Goal: Transaction & Acquisition: Purchase product/service

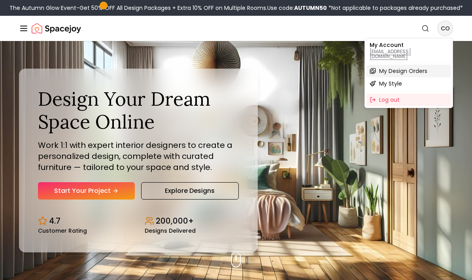
click at [416, 67] on span "My Design Orders" at bounding box center [403, 71] width 48 height 8
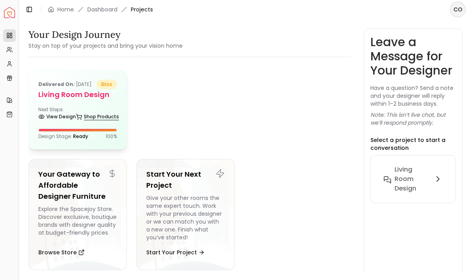
click at [91, 121] on link "Shop Products" at bounding box center [97, 116] width 43 height 11
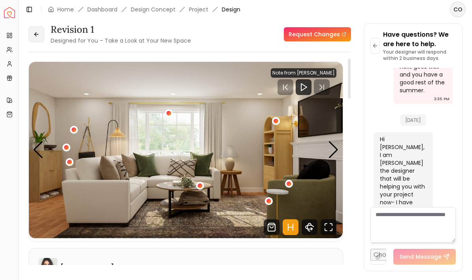
click at [40, 26] on button at bounding box center [36, 34] width 16 height 16
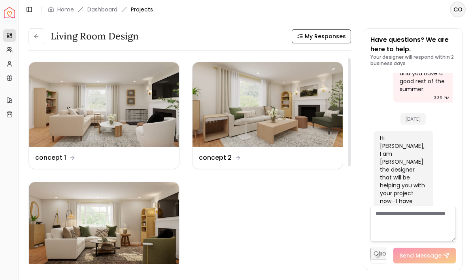
scroll to position [1, 0]
click at [65, 134] on img at bounding box center [104, 105] width 150 height 85
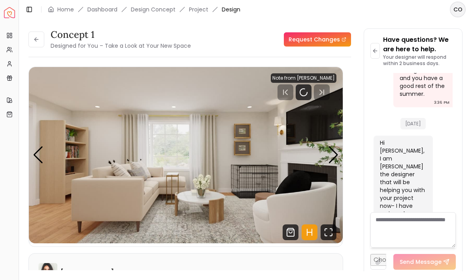
scroll to position [2292, 0]
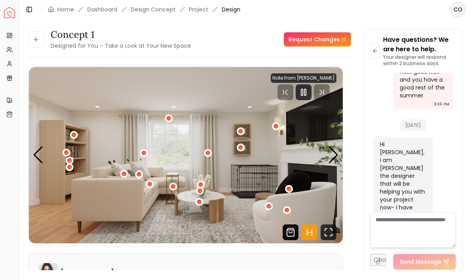
click at [291, 232] on icon "Shop Products from this design" at bounding box center [290, 233] width 16 height 16
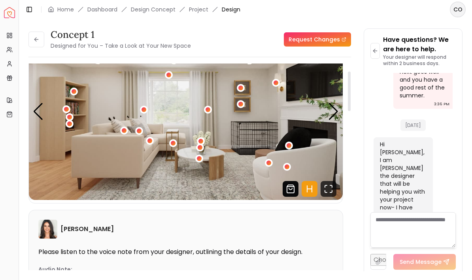
scroll to position [40, 0]
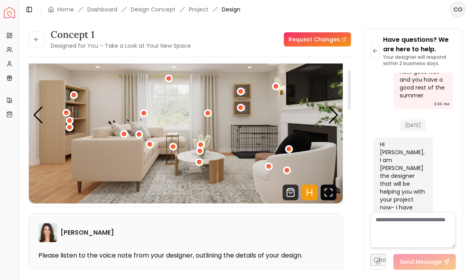
click at [329, 198] on icon "Fullscreen" at bounding box center [328, 193] width 16 height 16
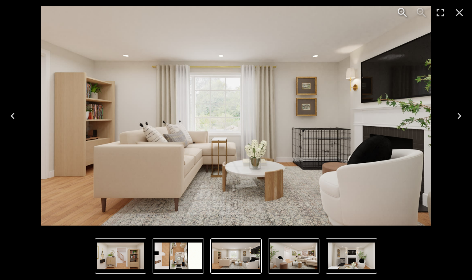
click at [462, 119] on icon "Next" at bounding box center [459, 116] width 13 height 13
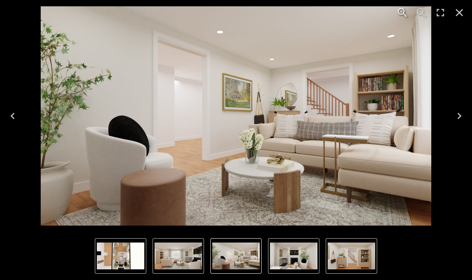
click at [459, 116] on icon "Next" at bounding box center [459, 116] width 13 height 13
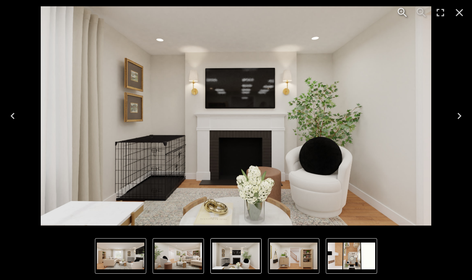
click at [461, 119] on icon "Next" at bounding box center [459, 116] width 13 height 13
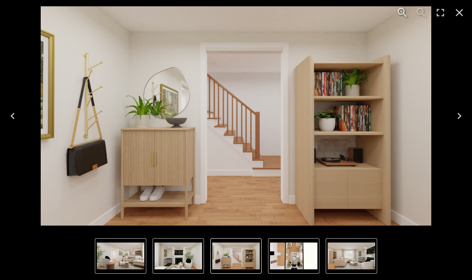
click at [460, 115] on icon "Next" at bounding box center [459, 116] width 4 height 6
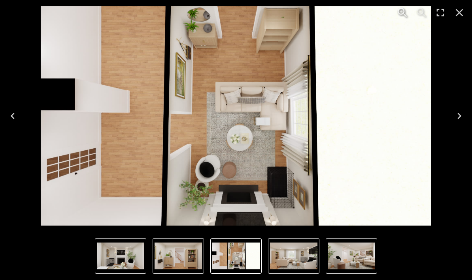
click at [460, 120] on icon "Next" at bounding box center [459, 116] width 13 height 13
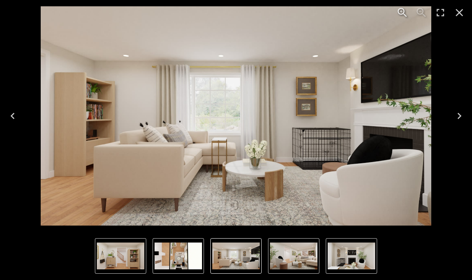
click at [462, 17] on icon "Close" at bounding box center [459, 12] width 13 height 13
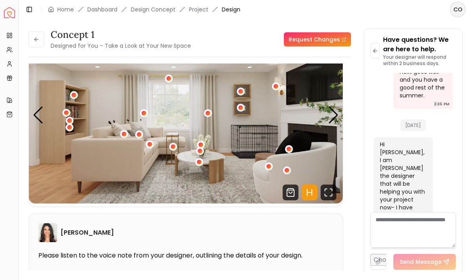
click at [36, 41] on icon at bounding box center [36, 39] width 6 height 6
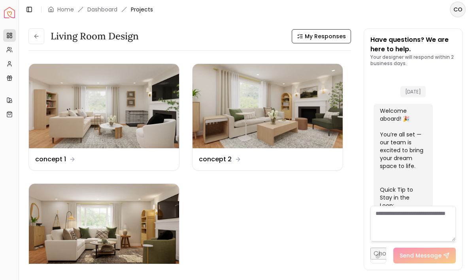
scroll to position [2299, 0]
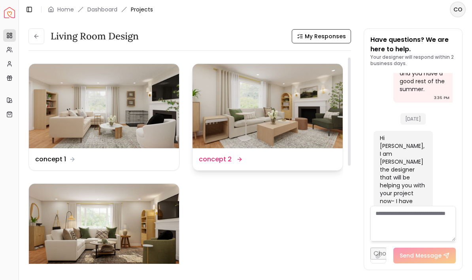
click at [299, 147] on img at bounding box center [267, 106] width 150 height 85
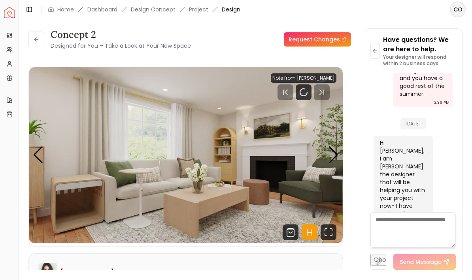
scroll to position [2292, 0]
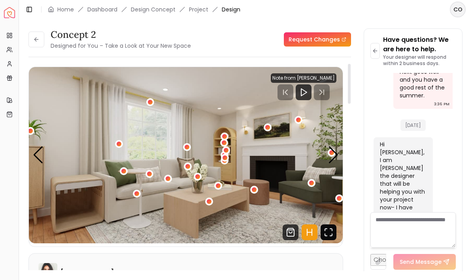
click at [327, 234] on icon "Fullscreen" at bounding box center [328, 233] width 16 height 16
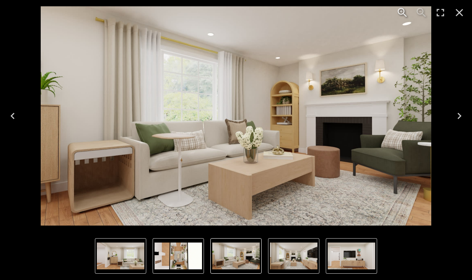
click at [466, 120] on button "Next" at bounding box center [458, 116] width 25 height 32
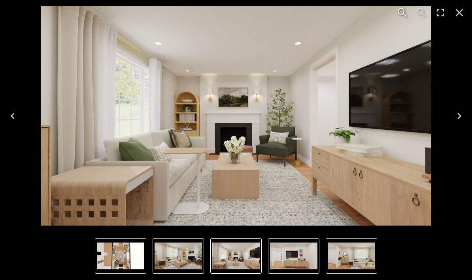
click at [467, 111] on button "Next" at bounding box center [458, 116] width 25 height 32
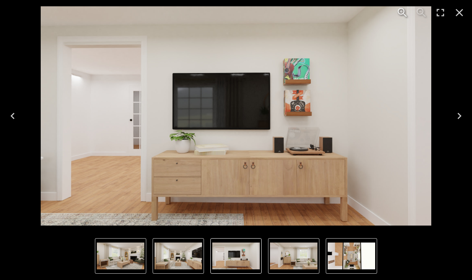
click at [468, 112] on button "Next" at bounding box center [458, 116] width 25 height 32
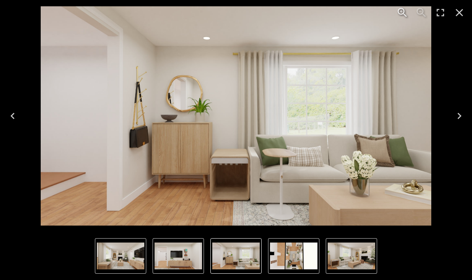
click at [457, 114] on icon "Next" at bounding box center [459, 116] width 13 height 13
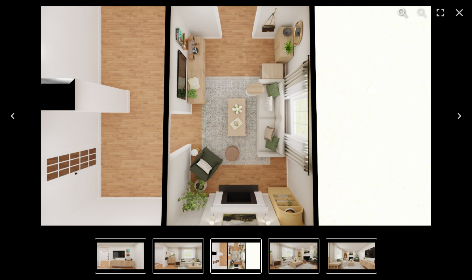
click at [462, 121] on icon "Next" at bounding box center [459, 116] width 13 height 13
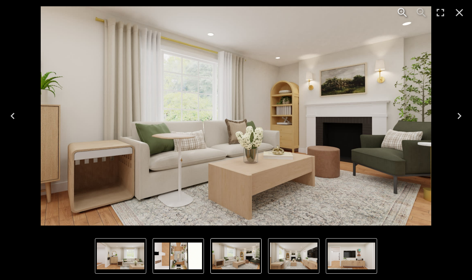
click at [464, 17] on icon "Close" at bounding box center [459, 12] width 13 height 13
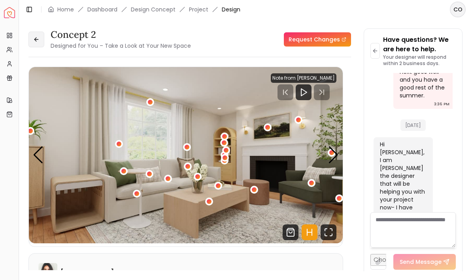
click at [39, 40] on icon at bounding box center [36, 39] width 6 height 6
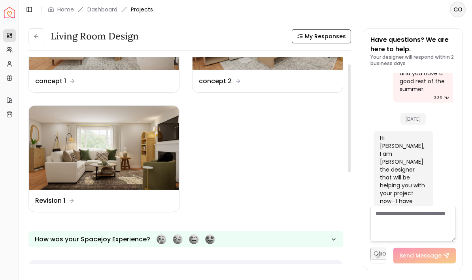
scroll to position [81, 0]
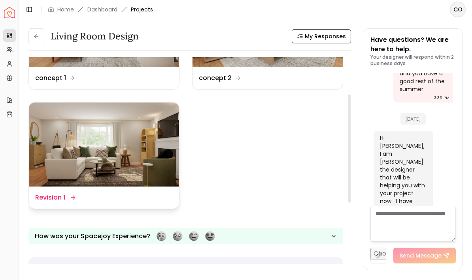
click at [131, 202] on div "Design Name Revision 1" at bounding box center [103, 197] width 137 height 9
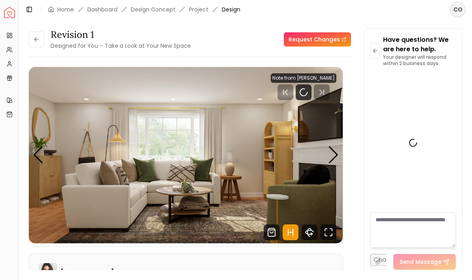
scroll to position [2292, 0]
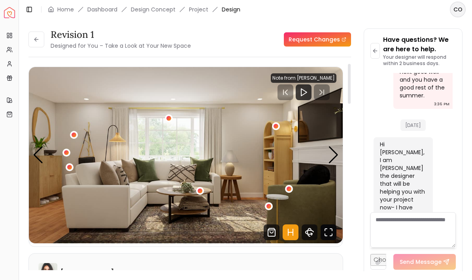
click at [334, 230] on icon "Fullscreen" at bounding box center [328, 233] width 16 height 16
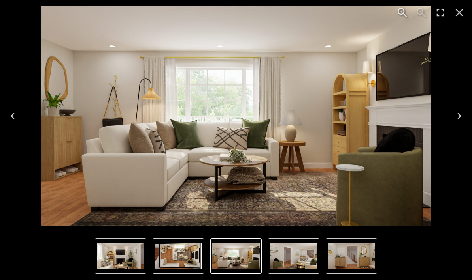
click at [463, 122] on button "Next" at bounding box center [458, 116] width 25 height 32
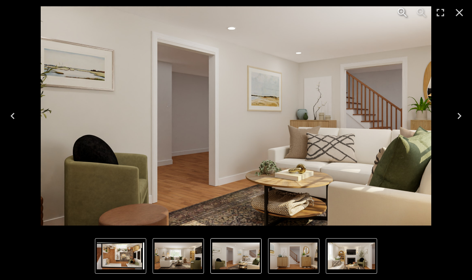
click at [463, 117] on icon "Next" at bounding box center [459, 116] width 13 height 13
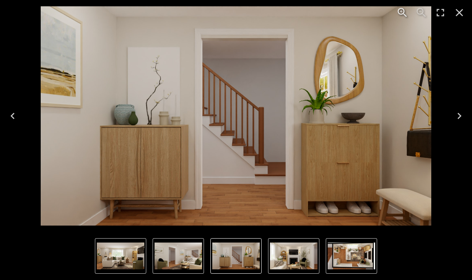
click at [463, 111] on icon "Next" at bounding box center [459, 116] width 13 height 13
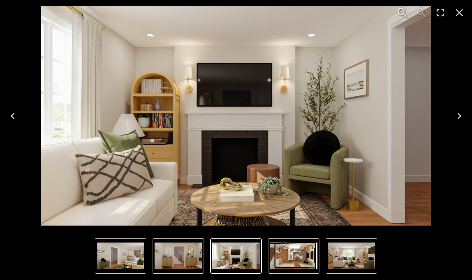
click at [12, 122] on icon "Previous" at bounding box center [12, 116] width 13 height 13
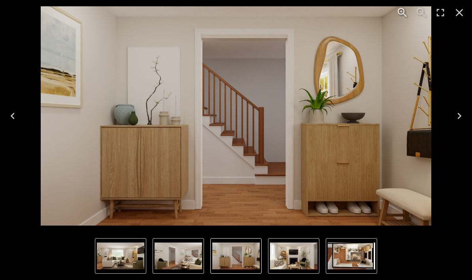
click at [471, 123] on button "Next" at bounding box center [458, 116] width 25 height 32
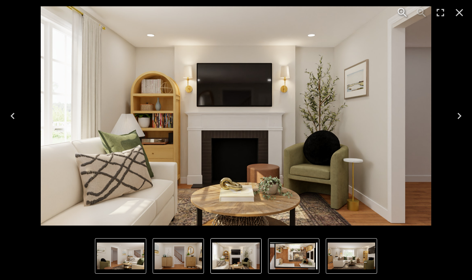
click at [469, 120] on button "Next" at bounding box center [458, 116] width 25 height 32
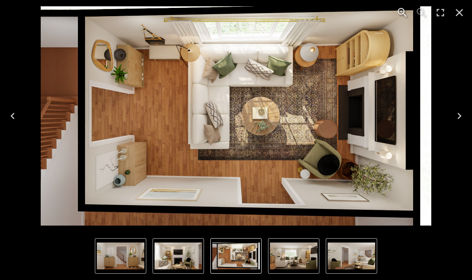
click at [19, 118] on button "Previous" at bounding box center [12, 116] width 25 height 32
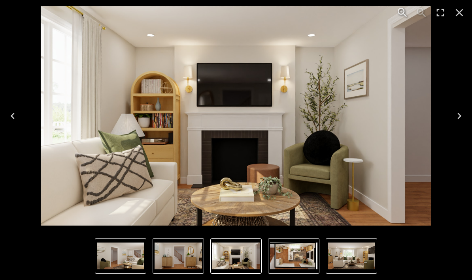
click at [21, 110] on button "Previous" at bounding box center [12, 116] width 25 height 32
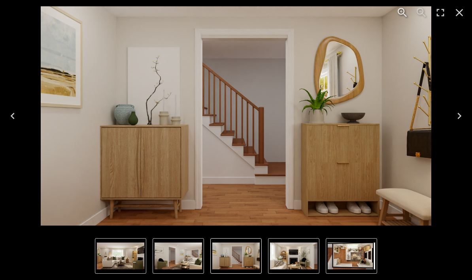
click at [450, 120] on button "Next" at bounding box center [458, 116] width 25 height 32
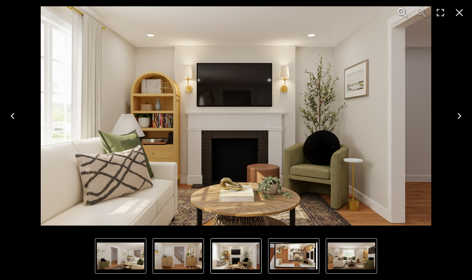
click at [13, 116] on icon "Previous" at bounding box center [12, 116] width 13 height 13
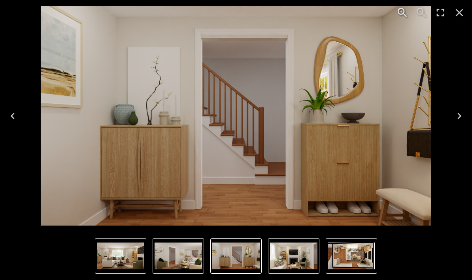
click at [13, 116] on icon "Previous" at bounding box center [12, 116] width 13 height 13
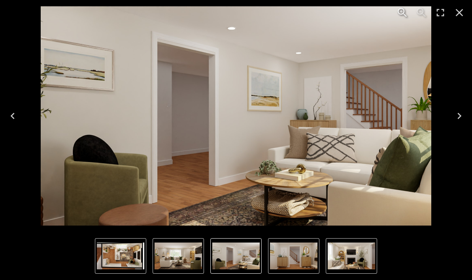
click at [4, 117] on button "Previous" at bounding box center [12, 116] width 25 height 32
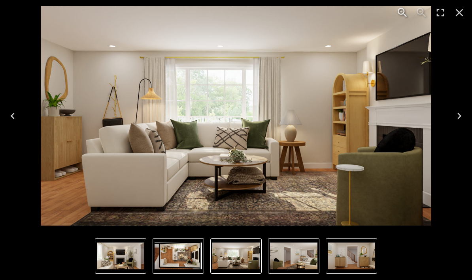
click at [455, 120] on icon "Next" at bounding box center [459, 116] width 13 height 13
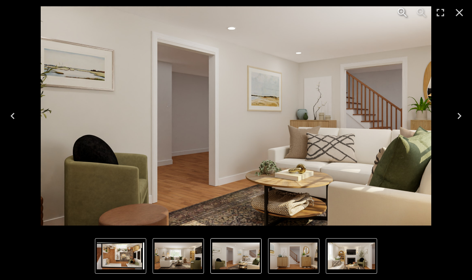
click at [455, 120] on icon "Next" at bounding box center [459, 116] width 13 height 13
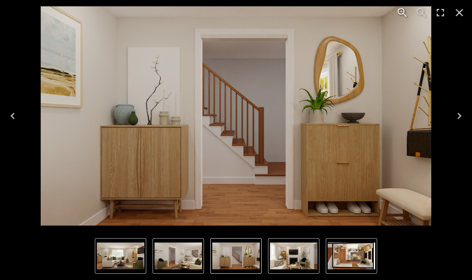
click at [459, 119] on icon "Next" at bounding box center [459, 116] width 13 height 13
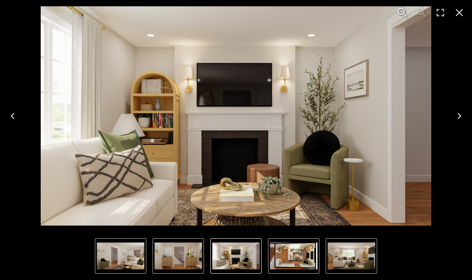
click at [4, 116] on button "Previous" at bounding box center [12, 116] width 25 height 32
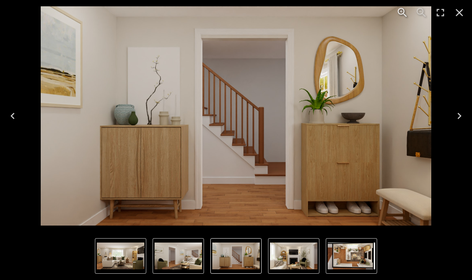
click at [10, 118] on icon "Previous" at bounding box center [12, 116] width 13 height 13
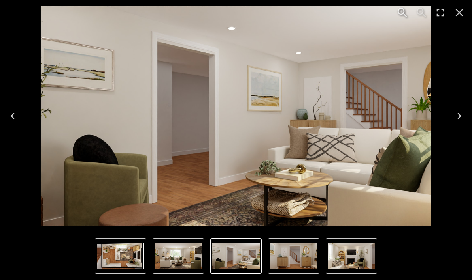
click at [12, 120] on icon "Previous" at bounding box center [12, 116] width 13 height 13
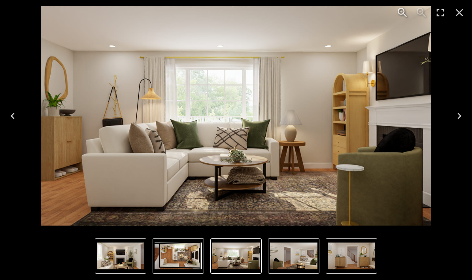
click at [450, 113] on button "Next" at bounding box center [458, 116] width 25 height 32
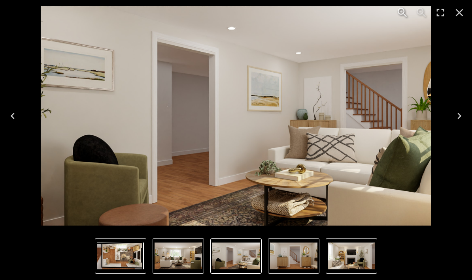
click at [456, 113] on icon "Next" at bounding box center [459, 116] width 13 height 13
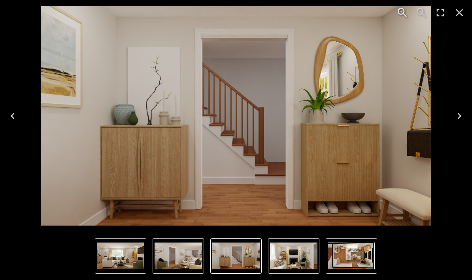
click at [458, 112] on icon "Next" at bounding box center [459, 116] width 13 height 13
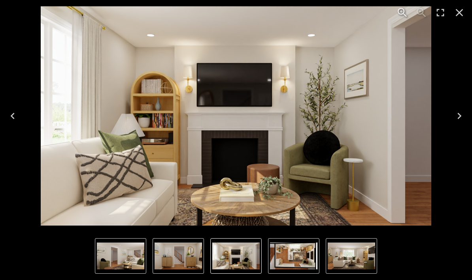
click at [457, 113] on icon "Next" at bounding box center [459, 116] width 13 height 13
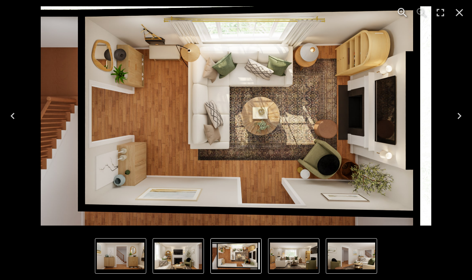
click at [146, 102] on img "5 of 5" at bounding box center [236, 116] width 390 height 220
click at [448, 123] on button "Next" at bounding box center [458, 116] width 25 height 32
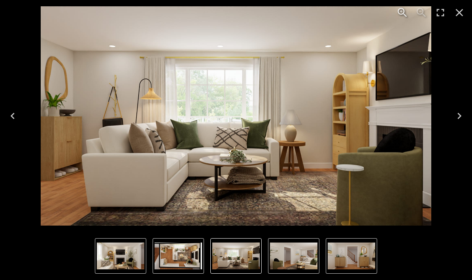
click at [460, 124] on button "Next" at bounding box center [458, 116] width 25 height 32
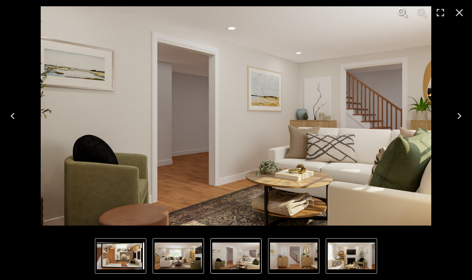
click at [10, 119] on icon "Previous" at bounding box center [12, 116] width 13 height 13
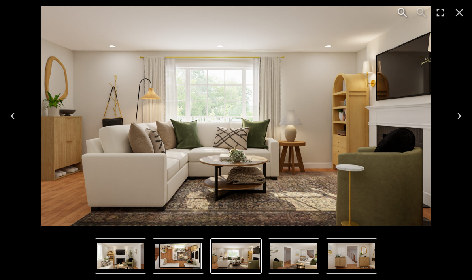
click at [453, 115] on icon "Next" at bounding box center [459, 116] width 13 height 13
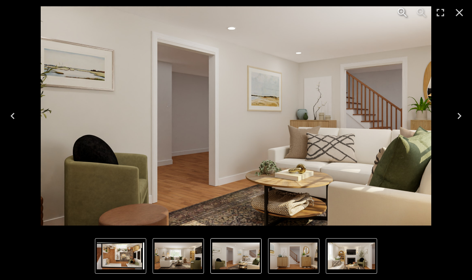
click at [451, 119] on button "Next" at bounding box center [458, 116] width 25 height 32
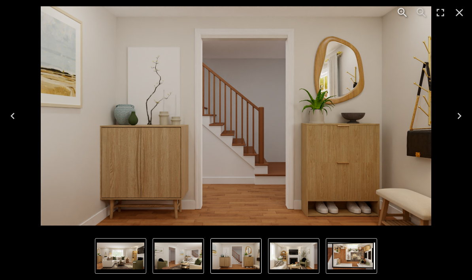
click at [448, 122] on button "Next" at bounding box center [458, 116] width 25 height 32
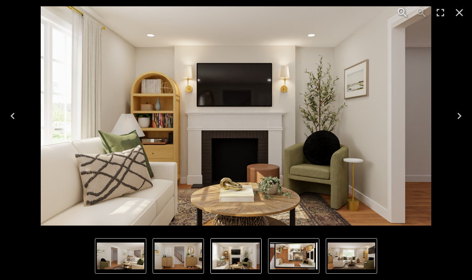
click at [453, 122] on button "Next" at bounding box center [458, 116] width 25 height 32
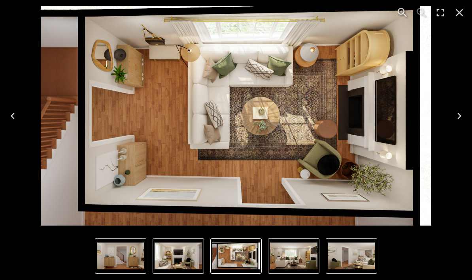
click at [453, 123] on button "Next" at bounding box center [458, 116] width 25 height 32
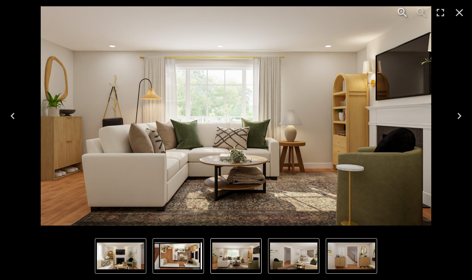
click at [11, 111] on icon "Previous" at bounding box center [12, 116] width 13 height 13
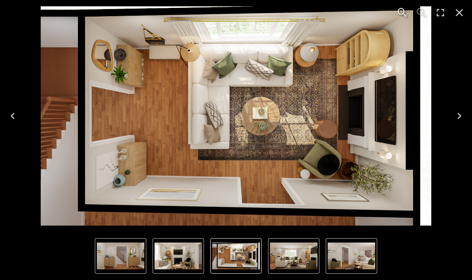
click at [452, 119] on button "Next" at bounding box center [458, 116] width 25 height 32
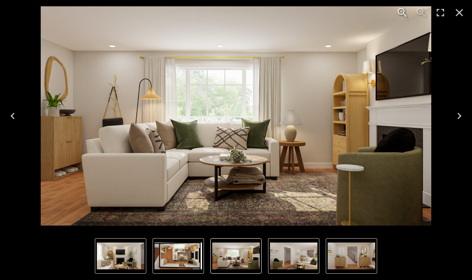
click at [290, 134] on img "1 of 5" at bounding box center [236, 116] width 390 height 220
click at [462, 15] on icon "Close" at bounding box center [459, 13] width 8 height 8
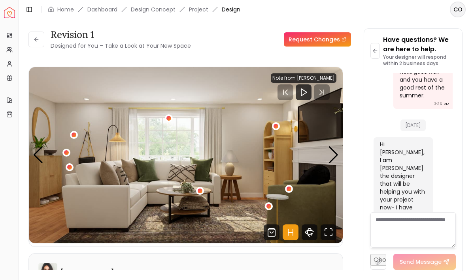
click at [228, 164] on img "1 / 5" at bounding box center [186, 155] width 314 height 177
click at [325, 164] on img "1 / 5" at bounding box center [186, 155] width 314 height 177
click at [331, 157] on div "Next slide" at bounding box center [333, 155] width 11 height 17
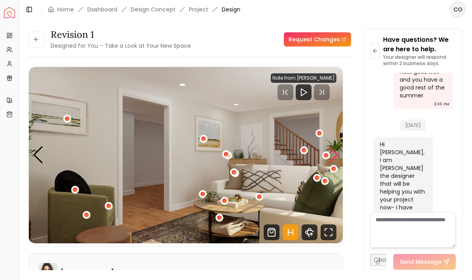
click at [337, 158] on div "Next slide" at bounding box center [333, 155] width 11 height 17
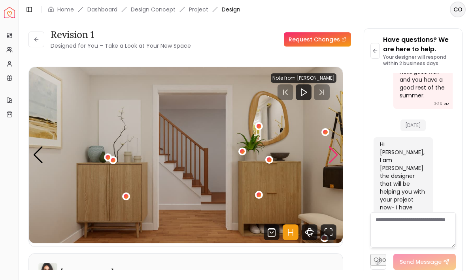
click at [337, 159] on div "Next slide" at bounding box center [333, 155] width 11 height 17
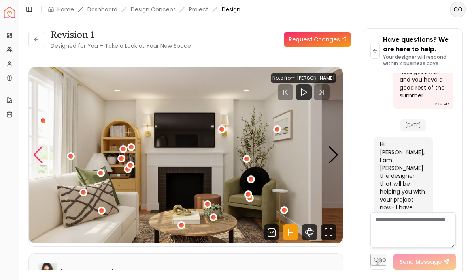
click at [40, 153] on div "Previous slide" at bounding box center [38, 155] width 11 height 17
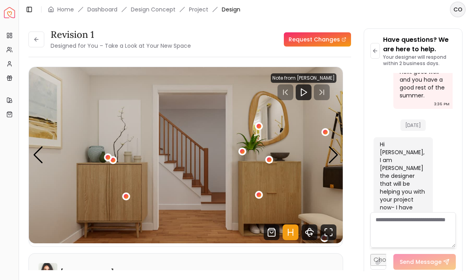
click at [255, 123] on button "3 / 5" at bounding box center [259, 126] width 8 height 8
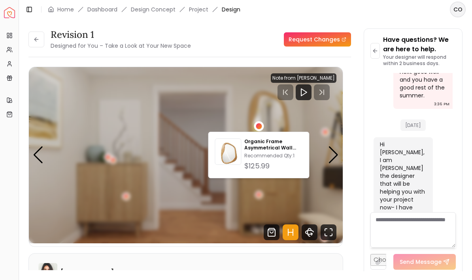
click at [84, 176] on img "3 / 5" at bounding box center [186, 155] width 314 height 177
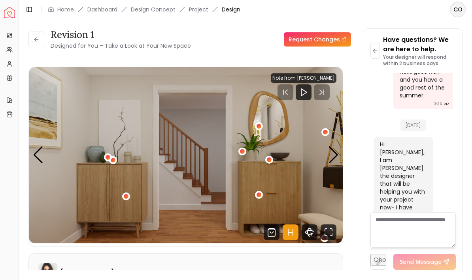
click at [124, 196] on div "3 / 5" at bounding box center [126, 196] width 5 height 5
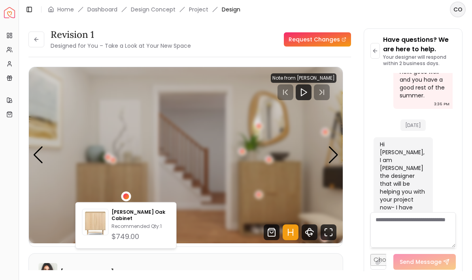
click at [263, 199] on img "3 / 5" at bounding box center [186, 155] width 314 height 177
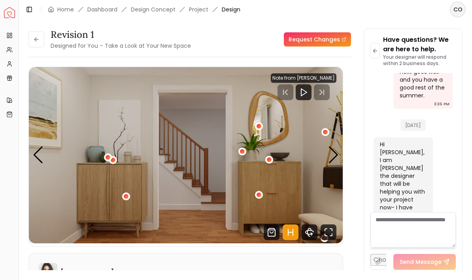
click at [260, 196] on div "3 / 5" at bounding box center [258, 195] width 5 height 5
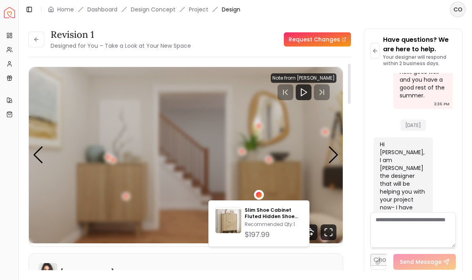
click at [190, 136] on img "3 / 5" at bounding box center [186, 155] width 314 height 177
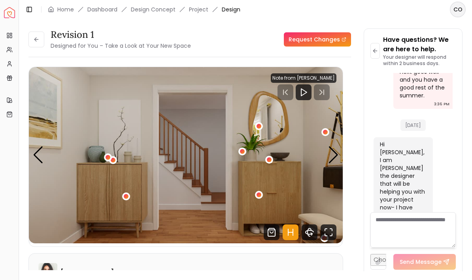
click at [324, 135] on div "3 / 5" at bounding box center [325, 132] width 8 height 8
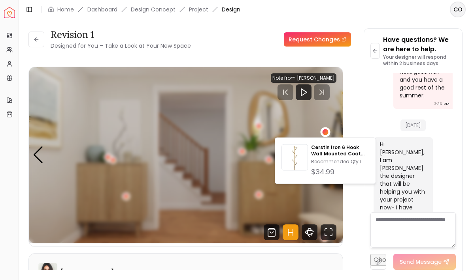
click at [189, 187] on img "3 / 5" at bounding box center [186, 155] width 314 height 177
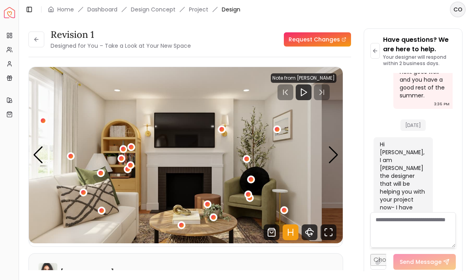
click at [251, 198] on div "4 / 5" at bounding box center [248, 195] width 8 height 8
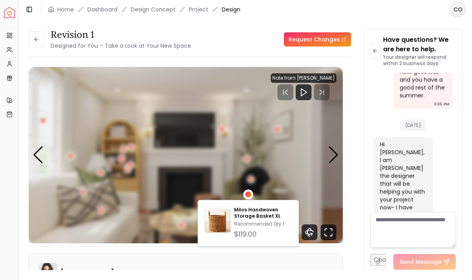
click at [102, 176] on div "4 / 5" at bounding box center [101, 173] width 8 height 8
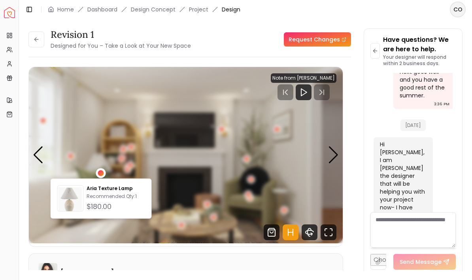
click at [242, 213] on img "4 / 5" at bounding box center [186, 155] width 314 height 177
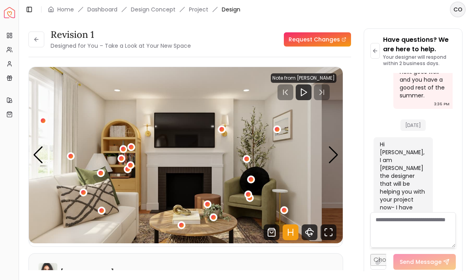
click at [246, 193] on div "4 / 5" at bounding box center [248, 194] width 5 height 5
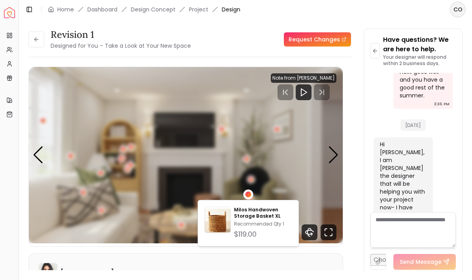
click at [191, 195] on img "4 / 5" at bounding box center [186, 155] width 314 height 177
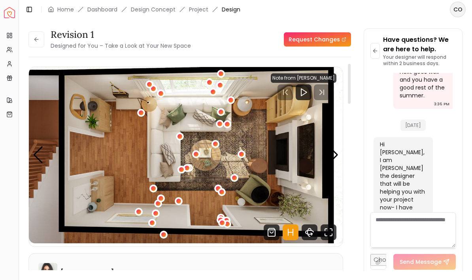
click at [34, 154] on div "Previous slide" at bounding box center [38, 155] width 11 height 17
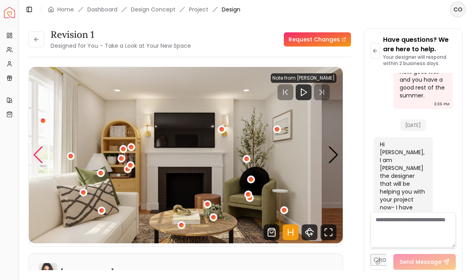
click at [248, 182] on div "4 / 5" at bounding box center [251, 180] width 8 height 8
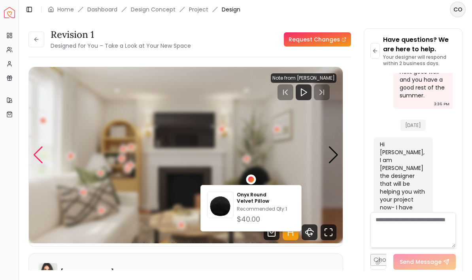
click at [280, 165] on img "4 / 5" at bounding box center [186, 155] width 314 height 177
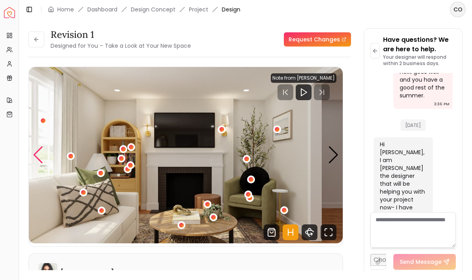
click at [245, 189] on img "4 / 5" at bounding box center [186, 155] width 314 height 177
click at [248, 192] on div "4 / 5" at bounding box center [248, 195] width 8 height 8
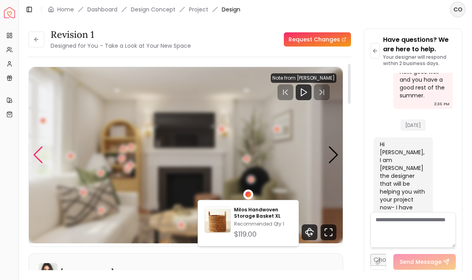
click at [279, 187] on img "4 / 5" at bounding box center [186, 155] width 314 height 177
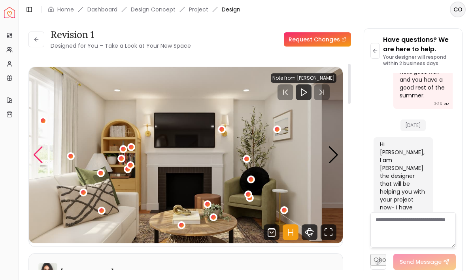
click at [255, 202] on img "4 / 5" at bounding box center [186, 155] width 314 height 177
click at [251, 203] on img "4 / 5" at bounding box center [186, 155] width 314 height 177
click at [252, 201] on div "4 / 5" at bounding box center [250, 198] width 10 height 10
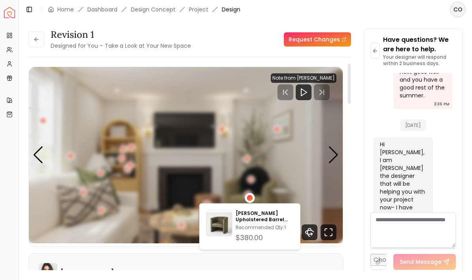
click at [128, 176] on img "4 / 5" at bounding box center [186, 155] width 314 height 177
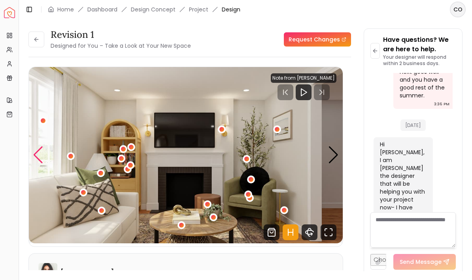
click at [38, 157] on div "Previous slide" at bounding box center [38, 155] width 11 height 17
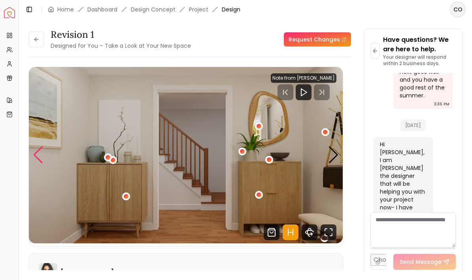
click at [332, 160] on div "Next slide" at bounding box center [333, 155] width 11 height 17
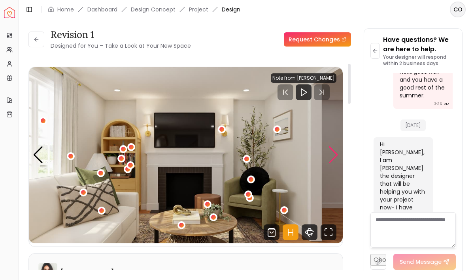
click at [326, 161] on img "4 / 5" at bounding box center [186, 155] width 314 height 177
click at [328, 160] on div "Next slide" at bounding box center [333, 155] width 11 height 17
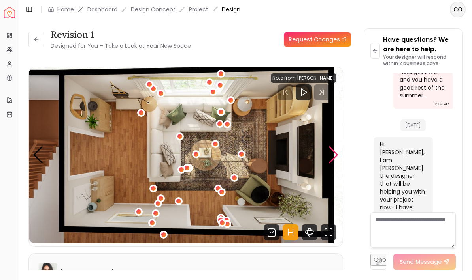
click at [332, 162] on div "Next slide" at bounding box center [333, 155] width 11 height 17
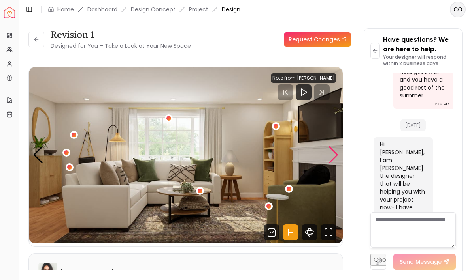
click at [333, 152] on div "Next slide" at bounding box center [333, 155] width 11 height 17
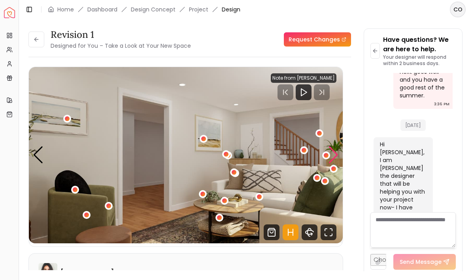
click at [335, 151] on div "Next slide" at bounding box center [333, 155] width 11 height 17
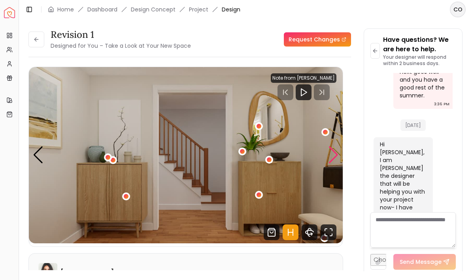
click at [334, 153] on div "Next slide" at bounding box center [333, 155] width 11 height 17
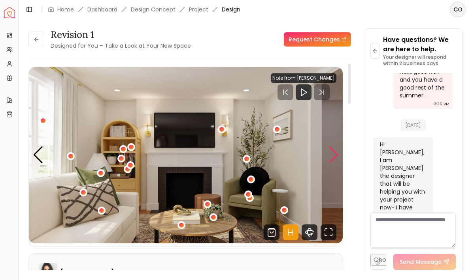
click at [333, 152] on div "Next slide" at bounding box center [333, 155] width 11 height 17
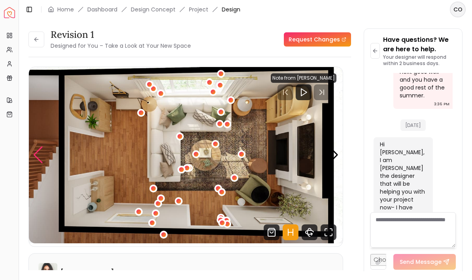
click at [39, 148] on div "Previous slide" at bounding box center [38, 155] width 11 height 17
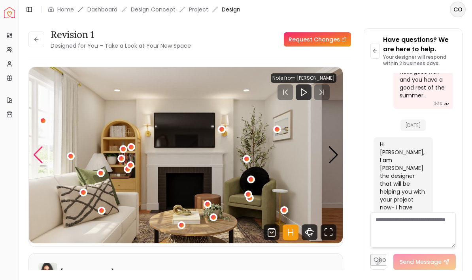
click at [338, 160] on div "Next slide" at bounding box center [333, 155] width 11 height 17
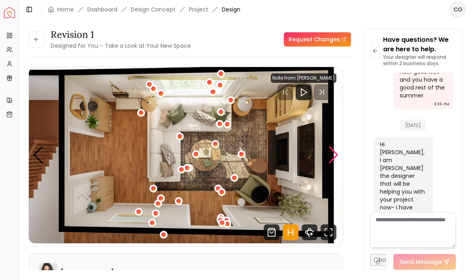
click at [327, 159] on img "5 / 5" at bounding box center [186, 155] width 314 height 177
click at [329, 159] on div "Next slide" at bounding box center [333, 155] width 11 height 17
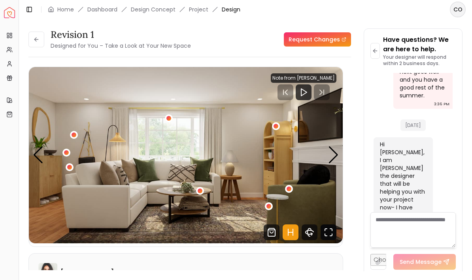
click at [333, 236] on icon "Fullscreen" at bounding box center [328, 233] width 16 height 16
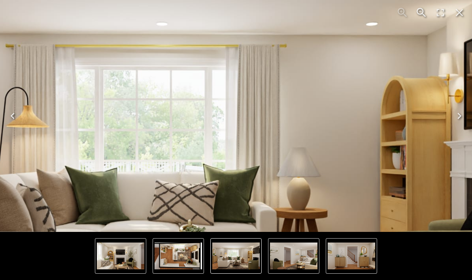
click at [263, 115] on img "1 of 5" at bounding box center [192, 159] width 759 height 427
click at [461, 15] on icon "Close" at bounding box center [459, 13] width 8 height 8
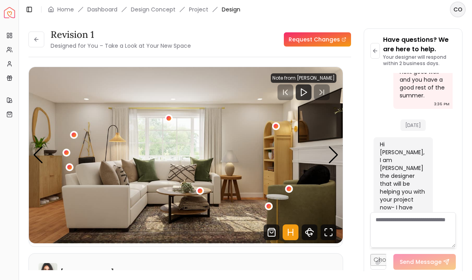
click at [339, 153] on img "1 / 5" at bounding box center [186, 155] width 314 height 177
click at [328, 156] on div "Next slide" at bounding box center [333, 155] width 11 height 17
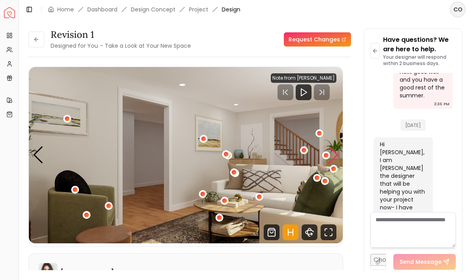
click at [331, 155] on div "Next slide" at bounding box center [333, 155] width 11 height 17
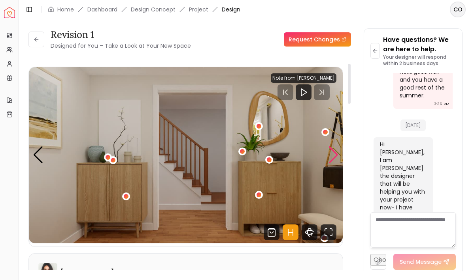
click at [323, 162] on img "3 / 5" at bounding box center [186, 155] width 314 height 177
click at [331, 155] on div "Next slide" at bounding box center [333, 155] width 11 height 17
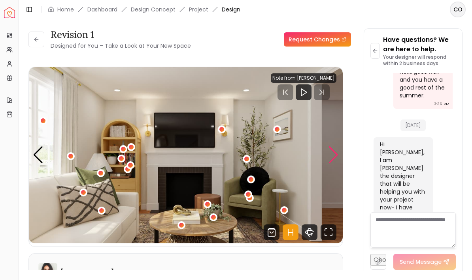
click at [335, 159] on div "Next slide" at bounding box center [333, 155] width 11 height 17
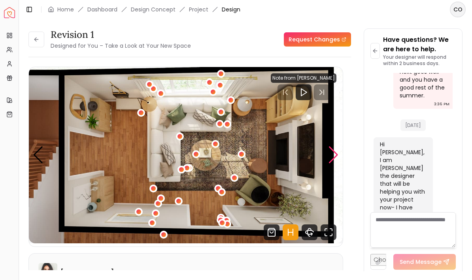
click at [337, 160] on div "Next slide" at bounding box center [333, 155] width 11 height 17
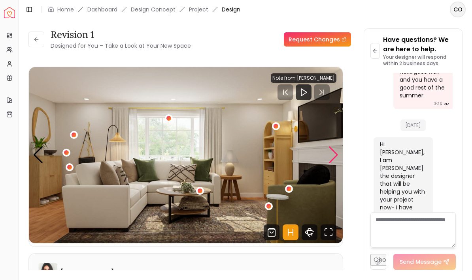
click at [324, 150] on img "1 / 5" at bounding box center [186, 155] width 314 height 177
click at [329, 156] on div "Next slide" at bounding box center [333, 155] width 11 height 17
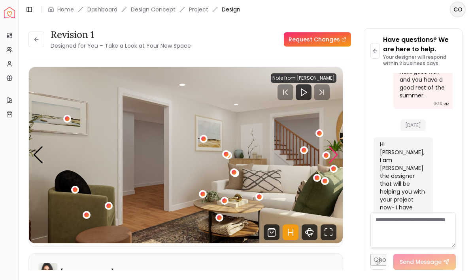
click at [337, 157] on div "Next slide" at bounding box center [333, 155] width 11 height 17
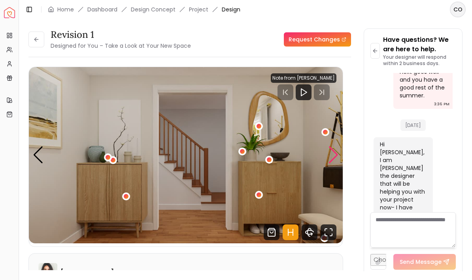
click at [335, 158] on div "Next slide" at bounding box center [333, 155] width 11 height 17
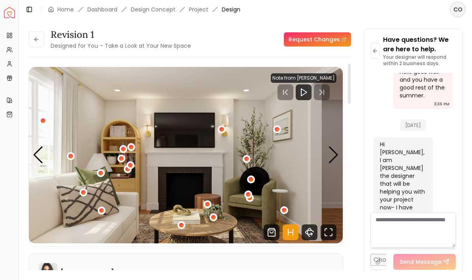
click at [320, 79] on div "Note from [PERSON_NAME]" at bounding box center [304, 77] width 66 height 9
click at [315, 77] on div "Note from [PERSON_NAME]" at bounding box center [304, 77] width 66 height 9
click at [315, 78] on div "Note from [PERSON_NAME]" at bounding box center [304, 77] width 66 height 9
click at [311, 77] on div "Note from [PERSON_NAME]" at bounding box center [304, 77] width 66 height 9
click at [247, 36] on div "Revision 1 Designed for You – Take a Look at Your New Space Request Changes" at bounding box center [189, 39] width 322 height 22
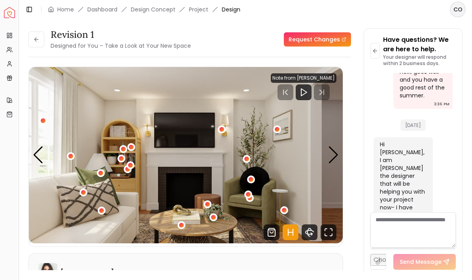
click at [250, 196] on div "4 / 5" at bounding box center [248, 194] width 5 height 5
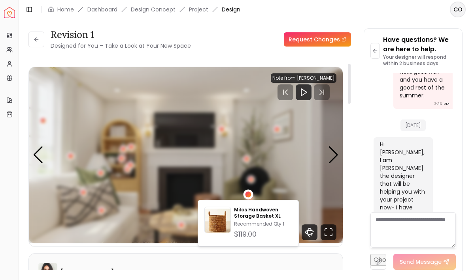
click at [266, 188] on img "4 / 5" at bounding box center [186, 155] width 314 height 177
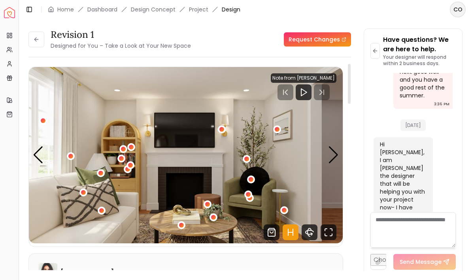
click at [251, 204] on img "4 / 5" at bounding box center [186, 155] width 314 height 177
click at [259, 207] on img "4 / 5" at bounding box center [186, 155] width 314 height 177
click at [258, 207] on img "4 / 5" at bounding box center [186, 155] width 314 height 177
click at [252, 201] on div "4 / 5" at bounding box center [250, 198] width 10 height 10
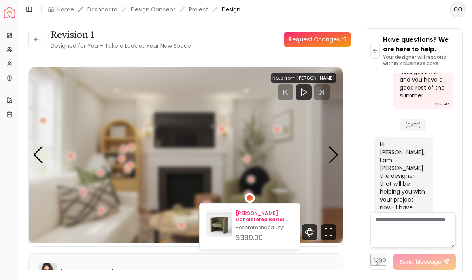
click at [267, 231] on p "Recommended Qty: 1" at bounding box center [264, 228] width 58 height 6
click at [308, 190] on img "4 / 5" at bounding box center [186, 155] width 314 height 177
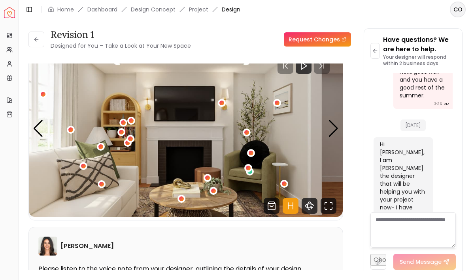
scroll to position [39, 0]
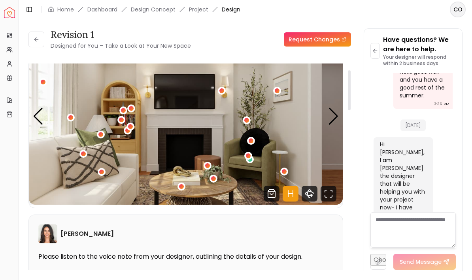
click at [284, 176] on div "4 / 5" at bounding box center [284, 172] width 8 height 8
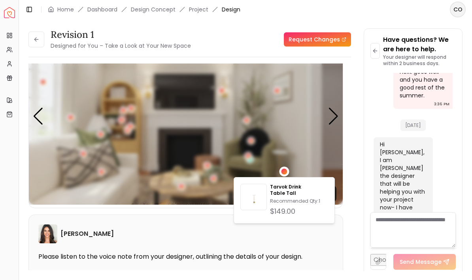
click at [318, 159] on img "4 / 5" at bounding box center [186, 116] width 314 height 177
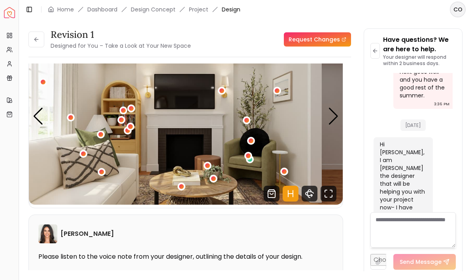
click at [336, 120] on div "Next slide" at bounding box center [333, 116] width 11 height 17
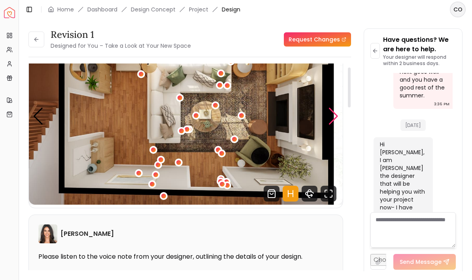
scroll to position [11, 0]
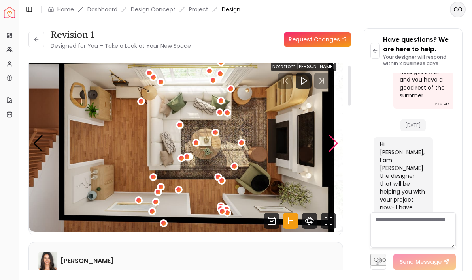
click at [177, 129] on div "5 / 5" at bounding box center [180, 125] width 8 height 8
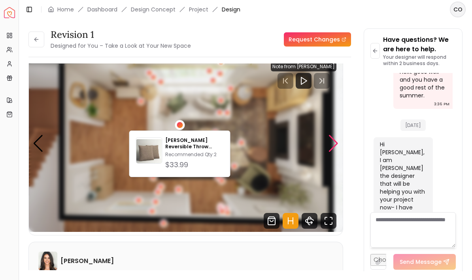
click at [259, 139] on img "5 / 5" at bounding box center [186, 144] width 314 height 177
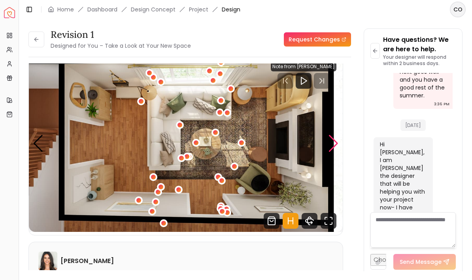
click at [143, 105] on div "5 / 5" at bounding box center [141, 102] width 8 height 8
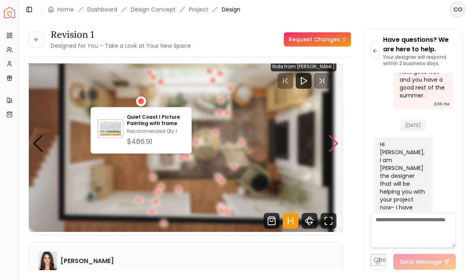
click at [127, 181] on img "5 / 5" at bounding box center [186, 144] width 314 height 177
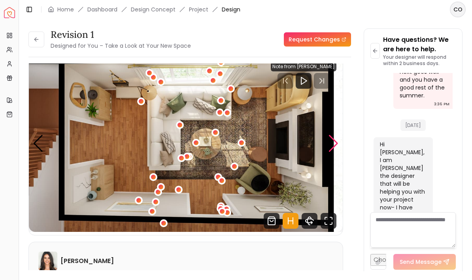
click at [334, 154] on img "5 / 5" at bounding box center [186, 144] width 314 height 177
click at [331, 151] on div "Next slide" at bounding box center [333, 143] width 11 height 17
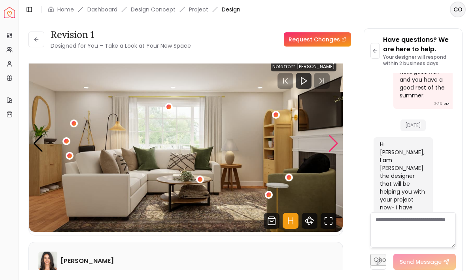
click at [196, 180] on div "1 / 5" at bounding box center [200, 180] width 8 height 8
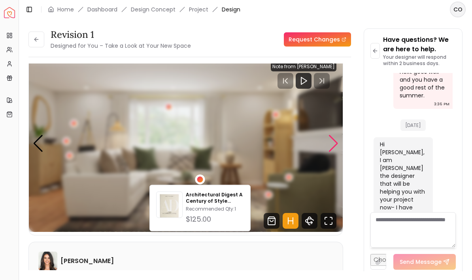
click at [260, 168] on img "1 / 5" at bounding box center [186, 144] width 314 height 177
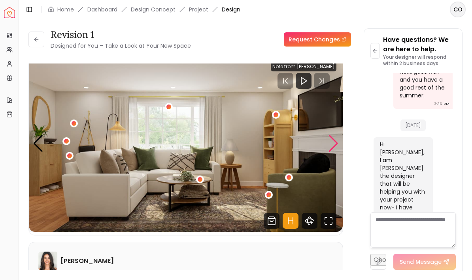
click at [329, 149] on div "Next slide" at bounding box center [333, 143] width 11 height 17
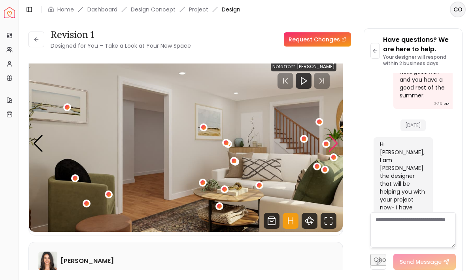
click at [258, 190] on div "2 / 5" at bounding box center [259, 186] width 8 height 8
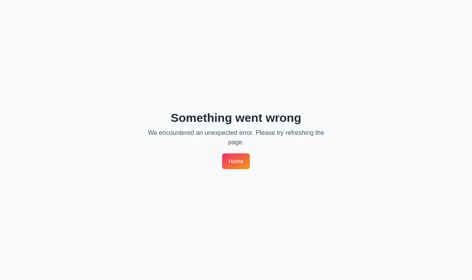
click at [239, 164] on link "Home" at bounding box center [235, 162] width 27 height 16
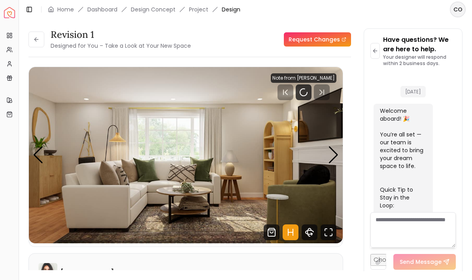
scroll to position [2292, 0]
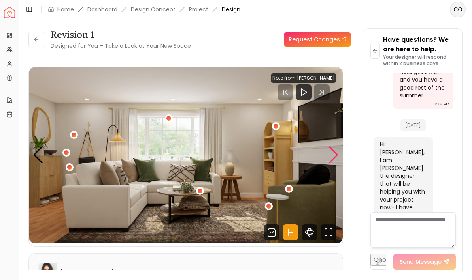
click at [332, 160] on div "Next slide" at bounding box center [333, 155] width 11 height 17
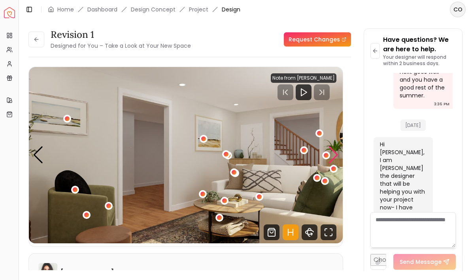
click at [203, 139] on div "2 / 5" at bounding box center [203, 139] width 5 height 5
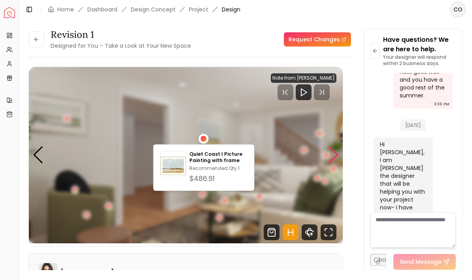
click at [187, 90] on img "2 / 5" at bounding box center [186, 155] width 314 height 177
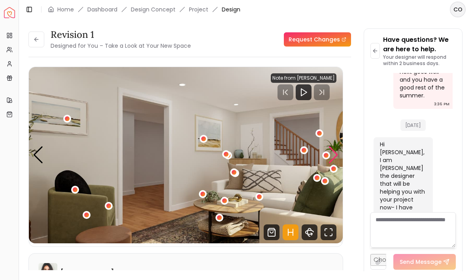
click at [67, 120] on div "2 / 5" at bounding box center [67, 119] width 5 height 5
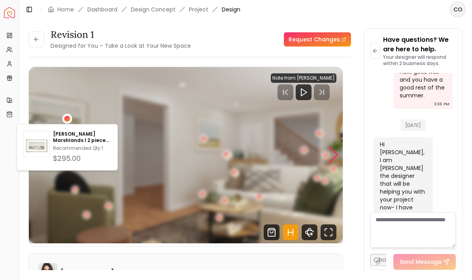
click at [156, 134] on img "2 / 5" at bounding box center [186, 155] width 314 height 177
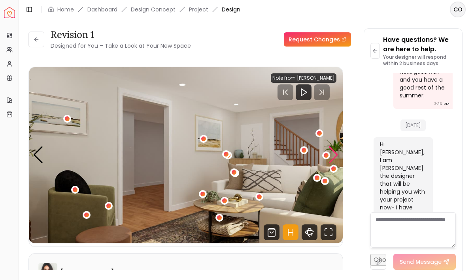
click at [86, 215] on div "2 / 5" at bounding box center [86, 215] width 5 height 5
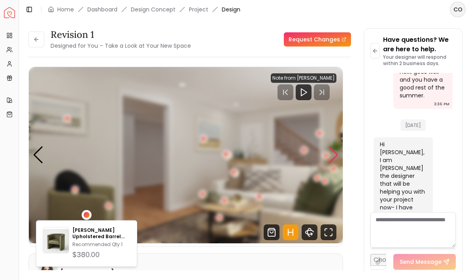
click at [161, 193] on img "2 / 5" at bounding box center [186, 155] width 314 height 177
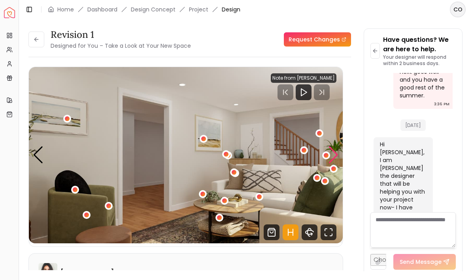
click at [335, 157] on div "Next slide" at bounding box center [333, 155] width 11 height 17
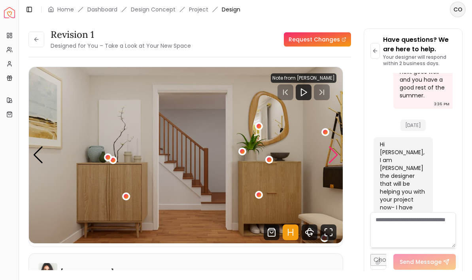
click at [339, 157] on img "3 / 5" at bounding box center [186, 155] width 314 height 177
click at [335, 156] on div "Next slide" at bounding box center [333, 155] width 11 height 17
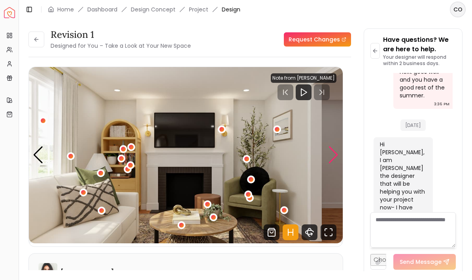
click at [324, 158] on img "4 / 5" at bounding box center [186, 155] width 314 height 177
click at [333, 157] on div "Next slide" at bounding box center [333, 155] width 11 height 17
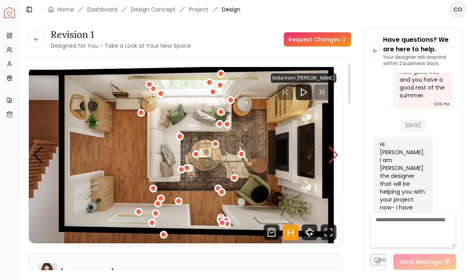
click at [337, 154] on div "Next slide" at bounding box center [333, 155] width 11 height 17
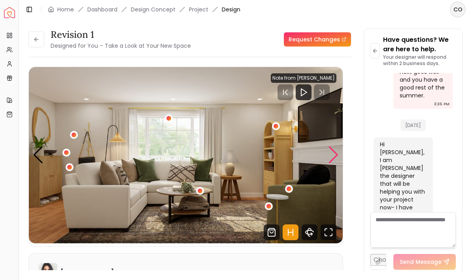
click at [337, 171] on img "1 / 5" at bounding box center [186, 155] width 314 height 177
click at [333, 159] on div "Next slide" at bounding box center [333, 155] width 11 height 17
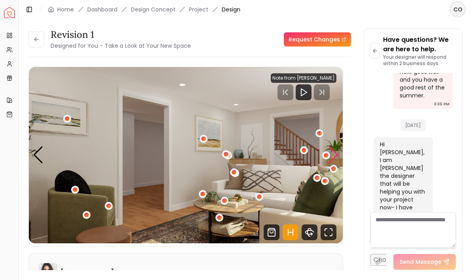
click at [339, 152] on img "2 / 5" at bounding box center [186, 155] width 314 height 177
click at [331, 156] on div "Next slide" at bounding box center [333, 155] width 11 height 17
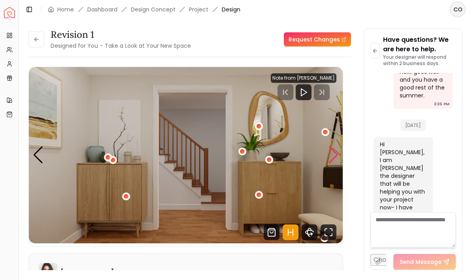
click at [262, 201] on img "3 / 5" at bounding box center [186, 155] width 314 height 177
click at [256, 199] on button "3 / 5" at bounding box center [259, 195] width 8 height 8
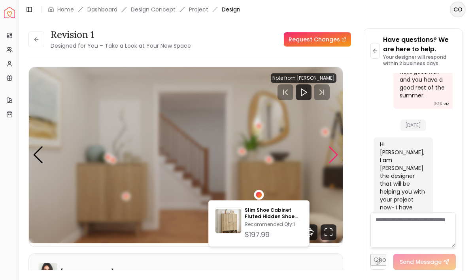
click at [183, 220] on img "3 / 5" at bounding box center [186, 155] width 314 height 177
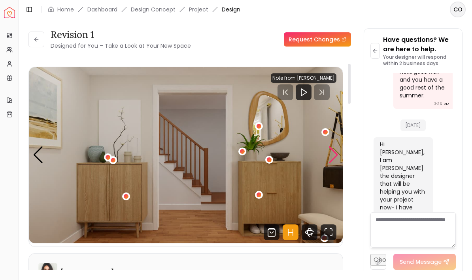
click at [124, 193] on div "3 / 5" at bounding box center [126, 197] width 8 height 8
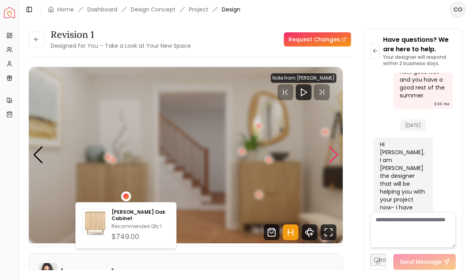
click at [208, 184] on img "3 / 5" at bounding box center [186, 155] width 314 height 177
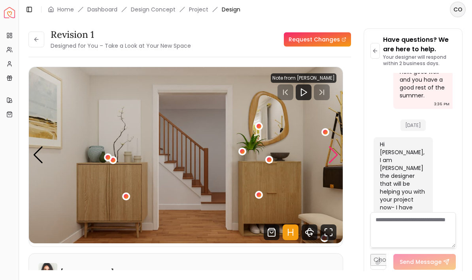
click at [269, 161] on div "3 / 5" at bounding box center [269, 160] width 5 height 5
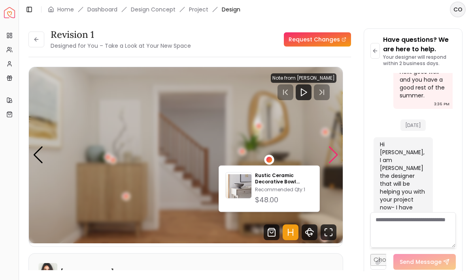
click at [171, 188] on img "3 / 5" at bounding box center [186, 155] width 314 height 177
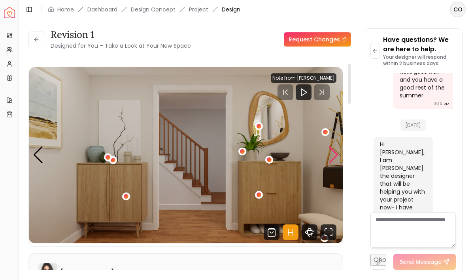
click at [241, 156] on div "3 / 5" at bounding box center [242, 152] width 8 height 8
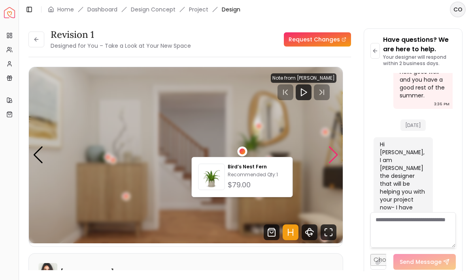
click at [153, 189] on img "3 / 5" at bounding box center [186, 155] width 314 height 177
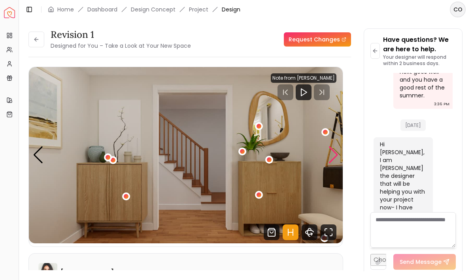
click at [256, 128] on div "3 / 5" at bounding box center [258, 126] width 5 height 5
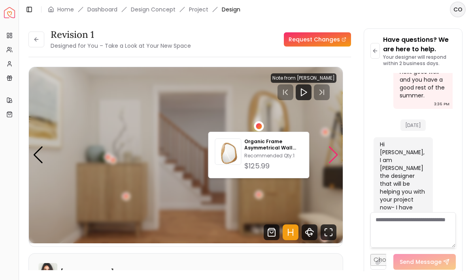
click at [167, 186] on img "3 / 5" at bounding box center [186, 155] width 314 height 177
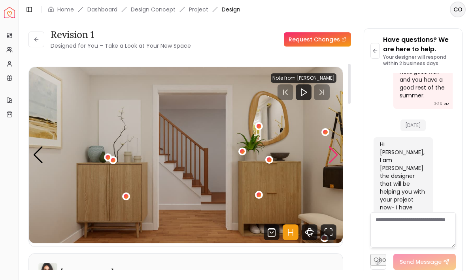
click at [239, 155] on button "3 / 5" at bounding box center [242, 152] width 8 height 8
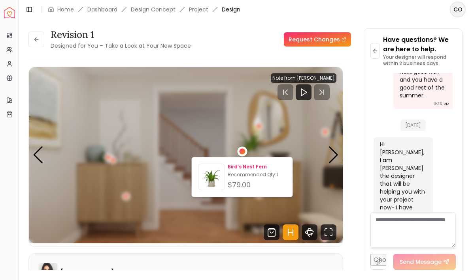
click at [208, 179] on img at bounding box center [212, 179] width 26 height 26
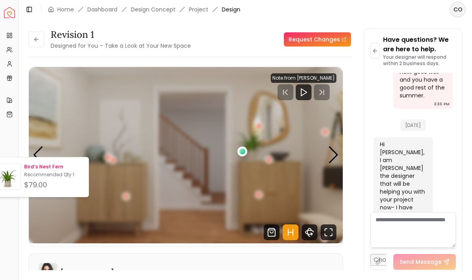
click at [194, 213] on img "3 / 5" at bounding box center [186, 155] width 314 height 177
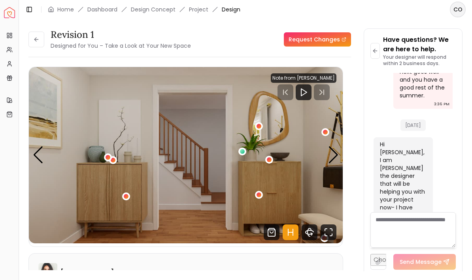
click at [326, 132] on div "3 / 5" at bounding box center [325, 132] width 5 height 5
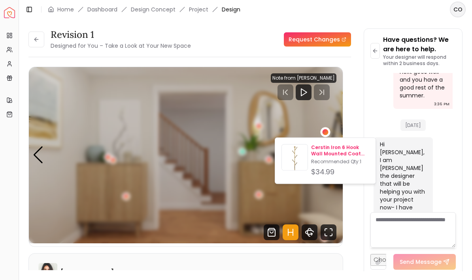
click at [327, 154] on p "Cerstin Iron 6 Hook Wall Mounted Coat Rack" at bounding box center [340, 151] width 58 height 13
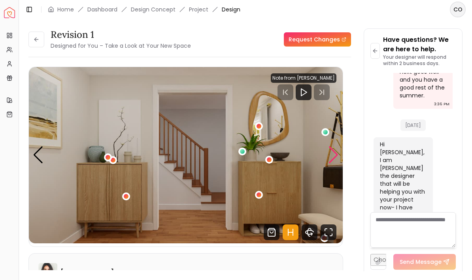
click at [329, 154] on div "Next slide" at bounding box center [333, 155] width 11 height 17
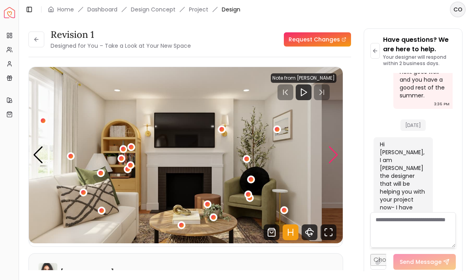
click at [332, 163] on div "Next slide" at bounding box center [333, 155] width 11 height 17
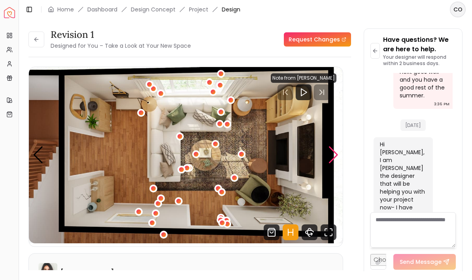
click at [141, 110] on div "5 / 5" at bounding box center [141, 113] width 8 height 8
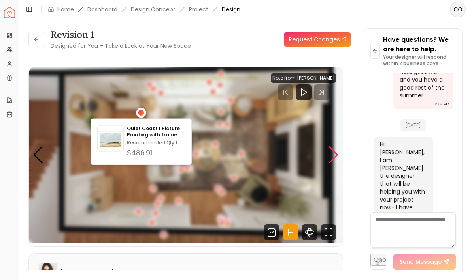
click at [113, 199] on img "5 / 5" at bounding box center [186, 155] width 314 height 177
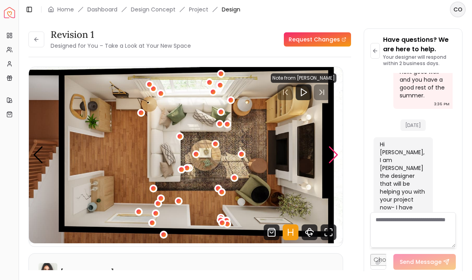
click at [335, 154] on div "Next slide" at bounding box center [333, 155] width 11 height 17
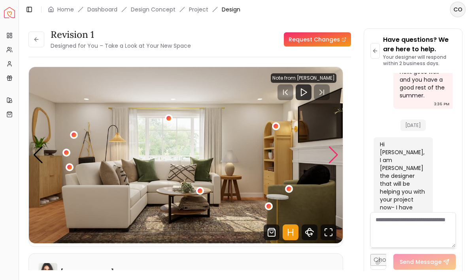
click at [68, 164] on div "1 / 5" at bounding box center [70, 168] width 8 height 8
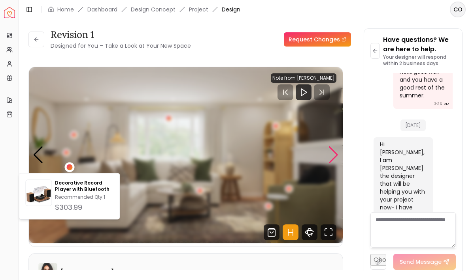
click at [145, 160] on img "1 / 5" at bounding box center [186, 155] width 314 height 177
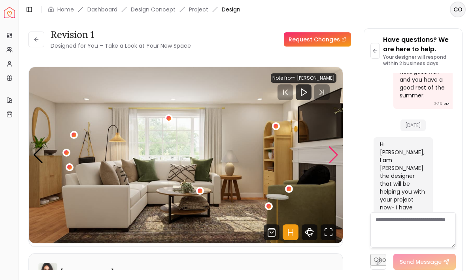
click at [68, 150] on div "1 / 5" at bounding box center [66, 153] width 8 height 8
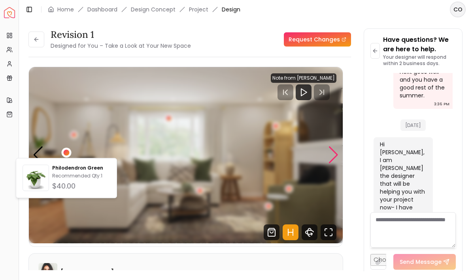
click at [127, 138] on img "1 / 5" at bounding box center [186, 155] width 314 height 177
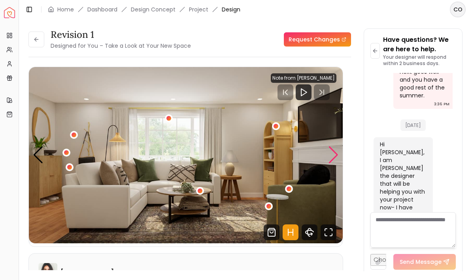
click at [73, 133] on div "1 / 5" at bounding box center [73, 135] width 5 height 5
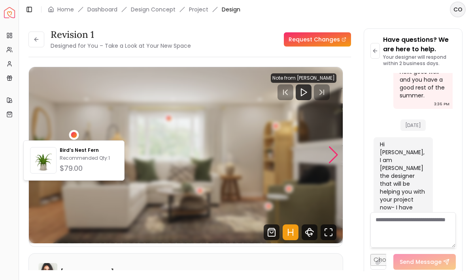
click at [148, 126] on img "1 / 5" at bounding box center [186, 155] width 314 height 177
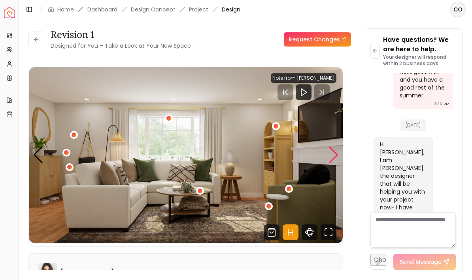
click at [332, 158] on div "Next slide" at bounding box center [333, 155] width 11 height 17
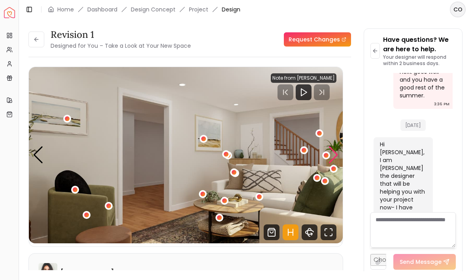
click at [331, 159] on div "Next slide" at bounding box center [333, 155] width 11 height 17
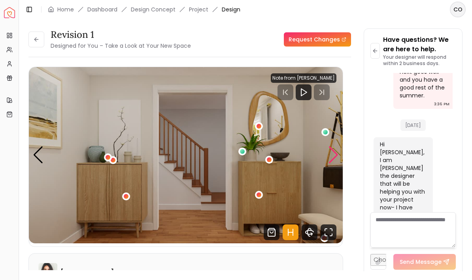
click at [331, 158] on div "Next slide" at bounding box center [333, 155] width 11 height 17
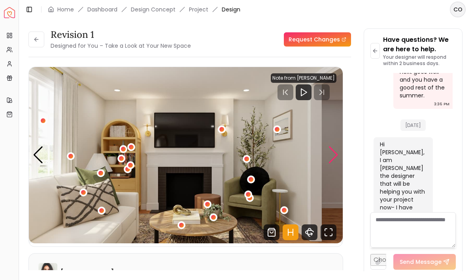
click at [327, 157] on img "4 / 5" at bounding box center [186, 155] width 314 height 177
click at [334, 158] on div "Next slide" at bounding box center [333, 155] width 11 height 17
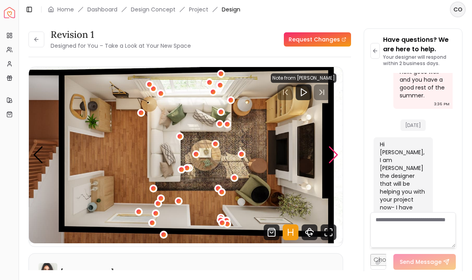
click at [100, 137] on img "5 / 5" at bounding box center [186, 155] width 314 height 177
click at [38, 157] on div "Previous slide" at bounding box center [38, 155] width 11 height 17
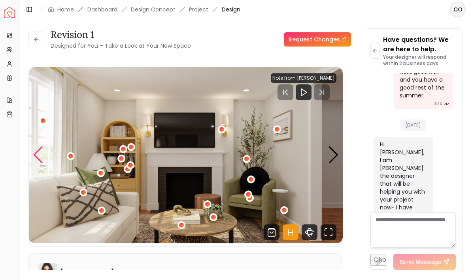
click at [36, 152] on div "Previous slide" at bounding box center [38, 155] width 11 height 17
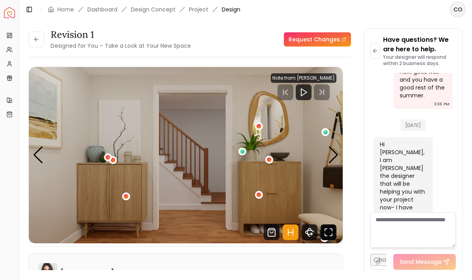
click at [328, 229] on icon "Fullscreen" at bounding box center [328, 233] width 16 height 16
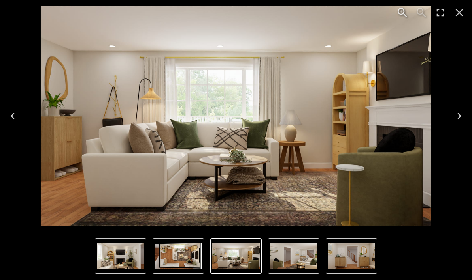
click at [71, 173] on img "1 of 5" at bounding box center [236, 116] width 390 height 220
click at [460, 116] on icon "Next" at bounding box center [459, 116] width 4 height 6
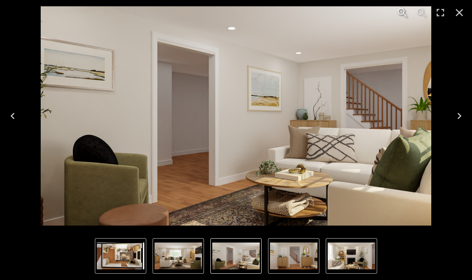
click at [455, 119] on icon "Next" at bounding box center [459, 116] width 13 height 13
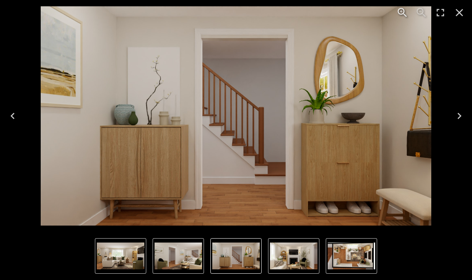
click at [455, 116] on icon "Next" at bounding box center [459, 116] width 13 height 13
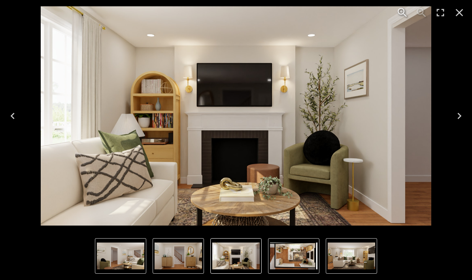
click at [457, 117] on icon "Next" at bounding box center [459, 116] width 13 height 13
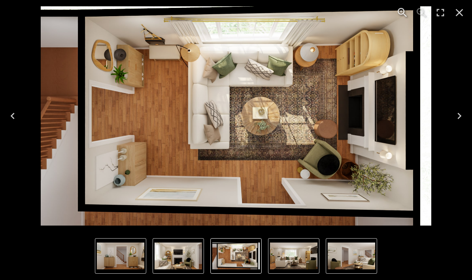
click at [150, 60] on img "5 of 5" at bounding box center [236, 116] width 390 height 220
click at [456, 15] on icon "Close" at bounding box center [459, 12] width 13 height 13
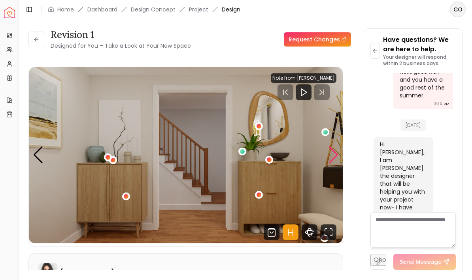
click at [334, 161] on div "Next slide" at bounding box center [333, 155] width 11 height 17
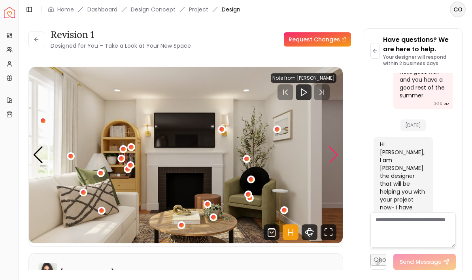
click at [334, 161] on div "Next slide" at bounding box center [333, 155] width 11 height 17
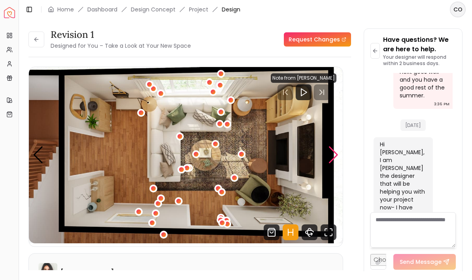
click at [119, 111] on img "5 / 5" at bounding box center [186, 155] width 314 height 177
click at [335, 162] on div "Next slide" at bounding box center [333, 155] width 11 height 17
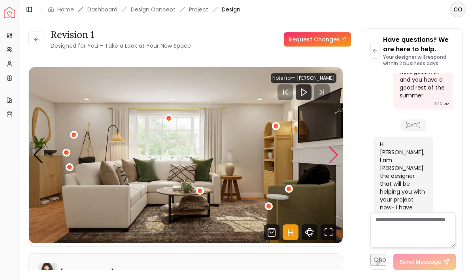
click at [335, 157] on div "Next slide" at bounding box center [333, 155] width 11 height 17
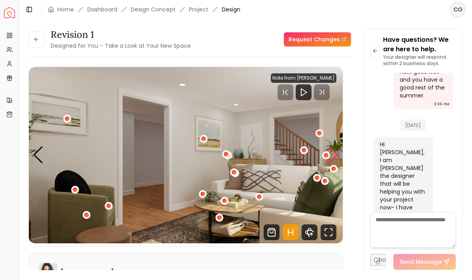
click at [333, 155] on div "Next slide" at bounding box center [333, 155] width 11 height 17
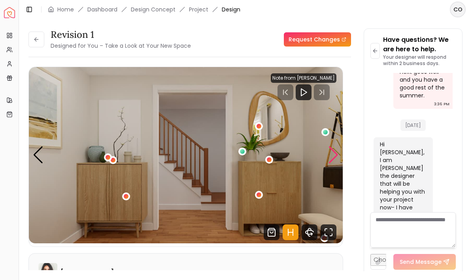
click at [329, 155] on div "Next slide" at bounding box center [333, 155] width 11 height 17
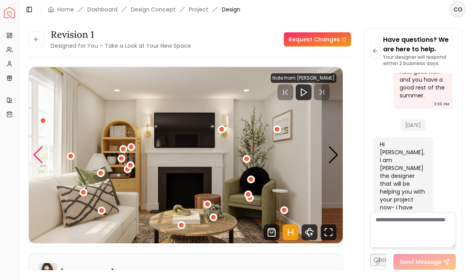
click at [41, 160] on div "Previous slide" at bounding box center [38, 155] width 11 height 17
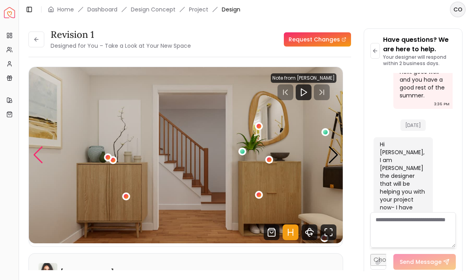
click at [258, 198] on div "3 / 5" at bounding box center [259, 195] width 8 height 8
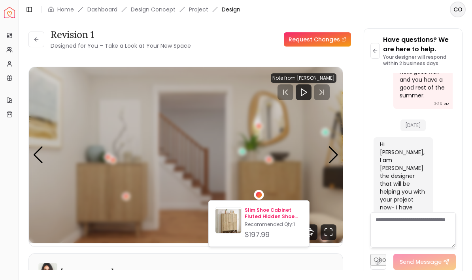
click at [231, 219] on img at bounding box center [228, 222] width 26 height 26
click at [260, 124] on div "3 / 5" at bounding box center [258, 126] width 5 height 5
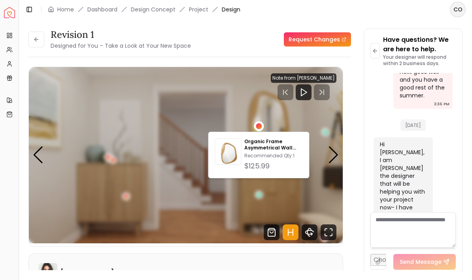
click at [259, 125] on div "3 / 5" at bounding box center [259, 127] width 6 height 6
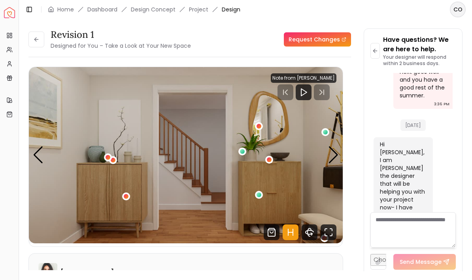
click at [258, 128] on div "3 / 5" at bounding box center [258, 126] width 5 height 5
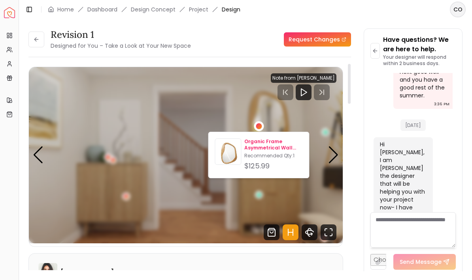
click at [277, 149] on p "Organic Frame Asymmetrical Wall Mirror" at bounding box center [273, 145] width 58 height 13
click at [160, 146] on img "3 / 5" at bounding box center [186, 155] width 314 height 177
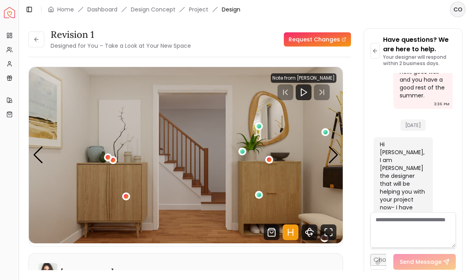
click at [117, 162] on img "3 / 5" at bounding box center [186, 155] width 314 height 177
click at [115, 159] on div "3 / 5" at bounding box center [113, 160] width 5 height 5
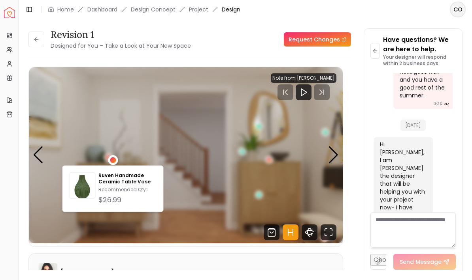
click at [107, 152] on img "3 / 5" at bounding box center [186, 155] width 314 height 177
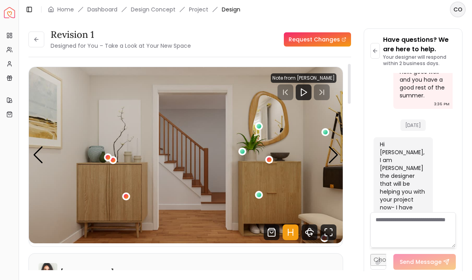
click at [109, 154] on div "3 / 5" at bounding box center [108, 158] width 8 height 8
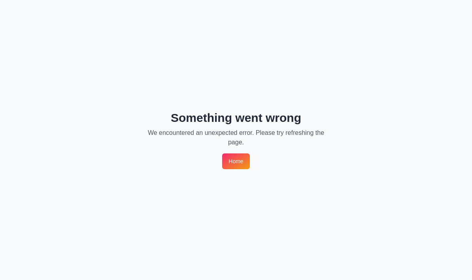
click at [243, 162] on link "Home" at bounding box center [235, 162] width 27 height 16
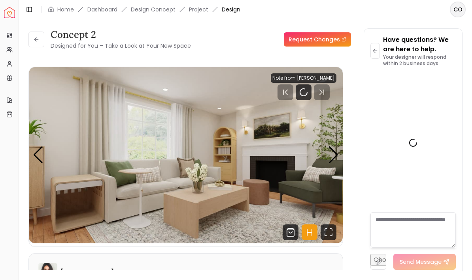
scroll to position [2292, 0]
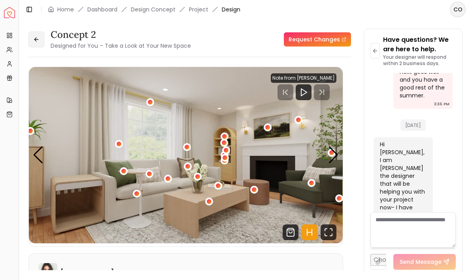
click at [34, 40] on icon at bounding box center [36, 39] width 6 height 6
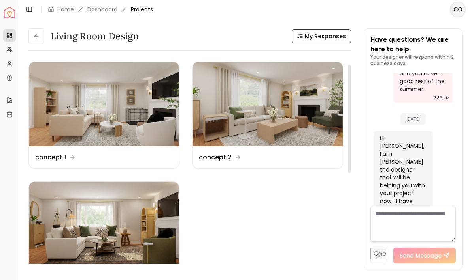
scroll to position [44, 0]
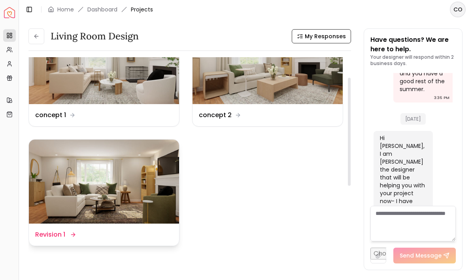
click at [134, 192] on img at bounding box center [104, 182] width 150 height 85
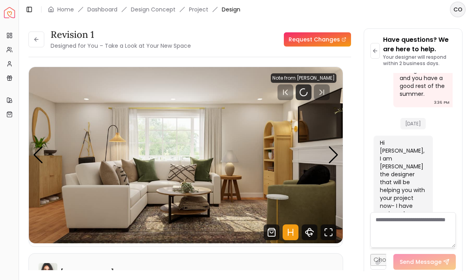
scroll to position [2292, 0]
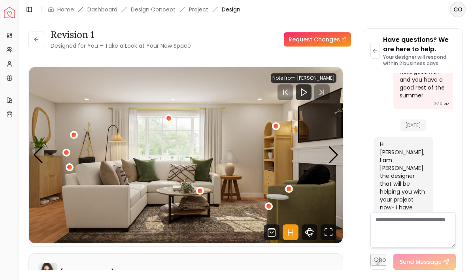
click at [35, 151] on div "Previous slide" at bounding box center [38, 155] width 11 height 17
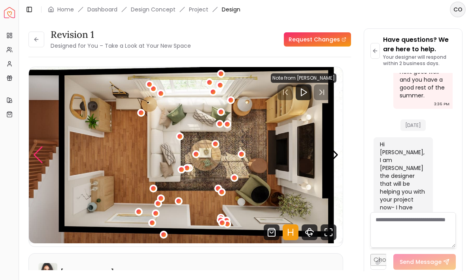
click at [36, 157] on div "Previous slide" at bounding box center [38, 155] width 11 height 17
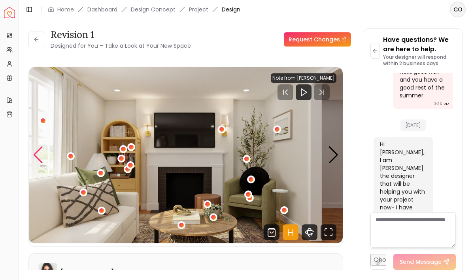
click at [42, 156] on div "Previous slide" at bounding box center [38, 155] width 11 height 17
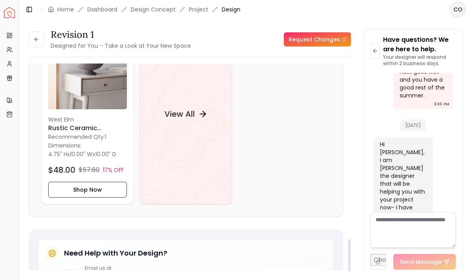
scroll to position [1053, 0]
click at [191, 108] on h4 "View All" at bounding box center [179, 113] width 30 height 11
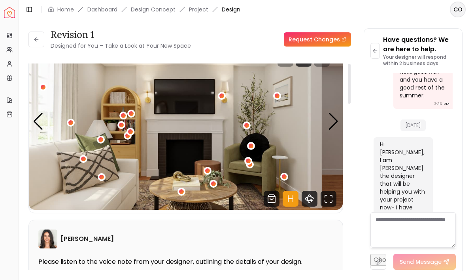
scroll to position [41, 0]
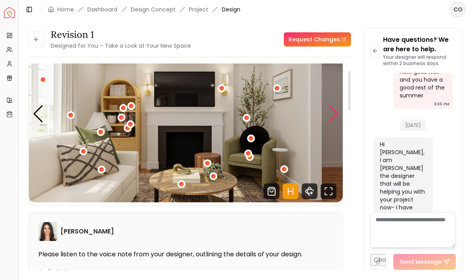
click at [336, 112] on div "Next slide" at bounding box center [333, 113] width 11 height 17
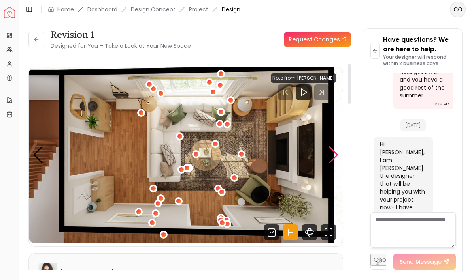
scroll to position [0, 0]
click at [4, 38] on link "Projects" at bounding box center [9, 35] width 13 height 13
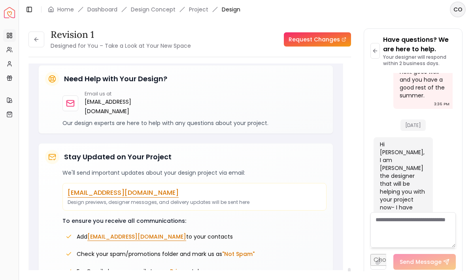
scroll to position [1227, 0]
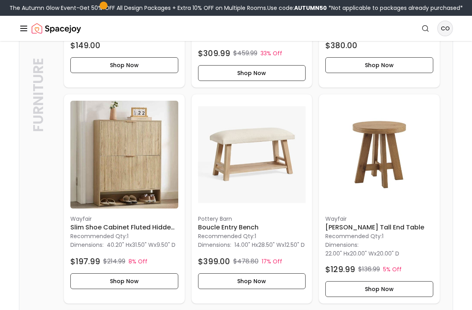
scroll to position [618, 0]
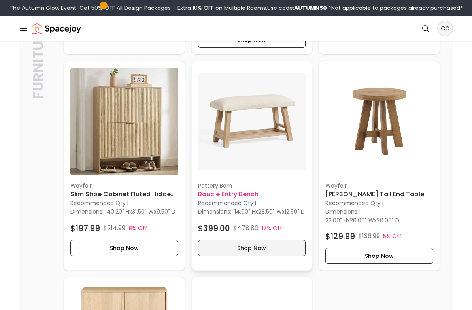
click at [247, 256] on button "Shop Now" at bounding box center [252, 249] width 108 height 16
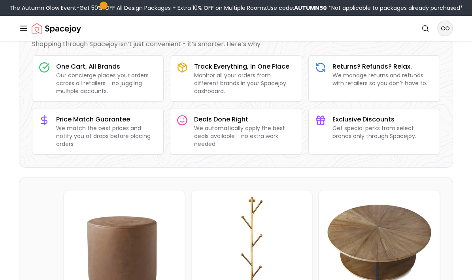
scroll to position [0, 0]
